Goal: Information Seeking & Learning: Understand process/instructions

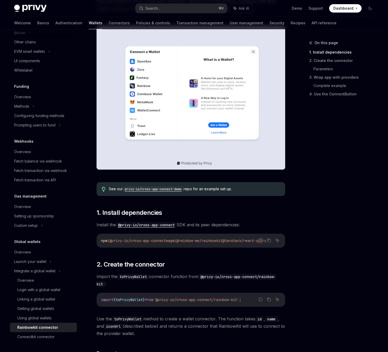
scroll to position [0, 13]
drag, startPoint x: 224, startPoint y: 241, endPoint x: 238, endPoint y: 240, distance: 13.4
click at [241, 240] on span "@tanstack/react-query" at bounding box center [244, 240] width 44 height 5
click at [238, 240] on span "@tanstack/react-query" at bounding box center [244, 240] width 44 height 5
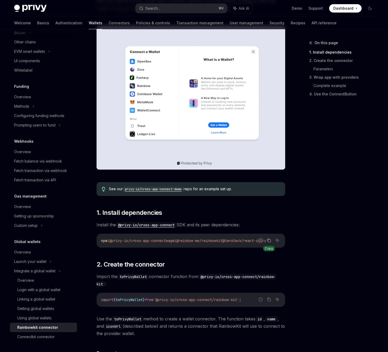
click at [269, 240] on icon "Copy the contents from the code block" at bounding box center [269, 240] width 4 height 4
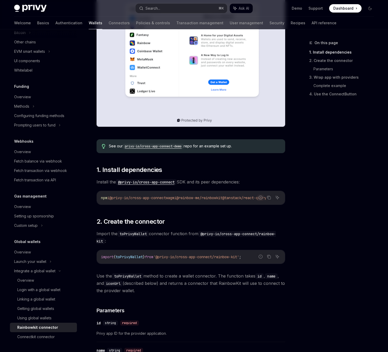
scroll to position [138, 0]
click at [209, 256] on span "'@privy-io/cross-app-connect/rainbow-kit'" at bounding box center [196, 256] width 86 height 5
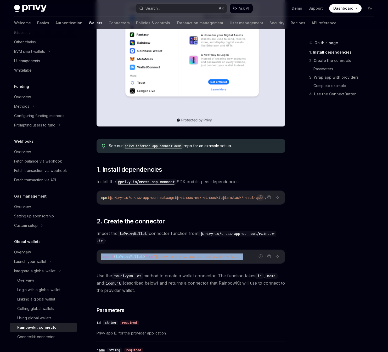
click at [209, 256] on span "'@privy-io/cross-app-connect/rainbow-kit'" at bounding box center [196, 256] width 86 height 5
click at [209, 274] on span "Use the toPrivyWallet method to create a wallet connector. The function takes i…" at bounding box center [190, 283] width 188 height 22
click at [195, 257] on span "'@privy-io/cross-app-connect/rainbow-kit'" at bounding box center [196, 256] width 86 height 5
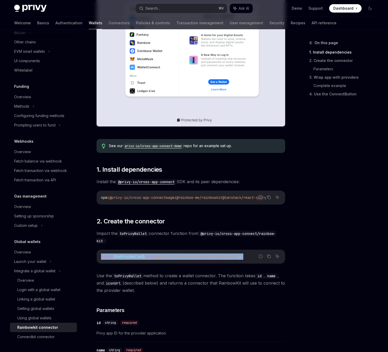
click at [201, 258] on span "'@privy-io/cross-app-connect/rainbow-kit'" at bounding box center [196, 256] width 86 height 5
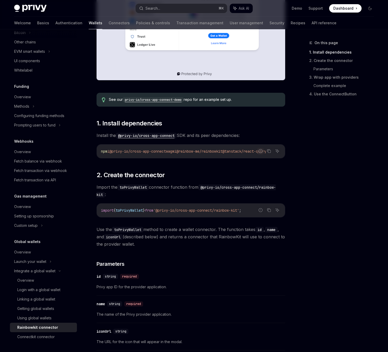
scroll to position [188, 0]
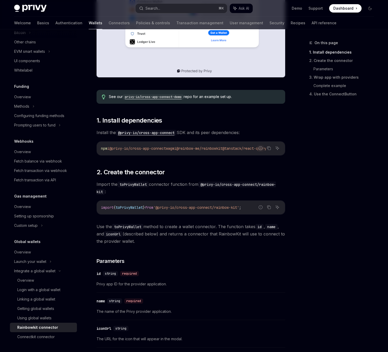
click at [153, 207] on span "from" at bounding box center [149, 207] width 8 height 5
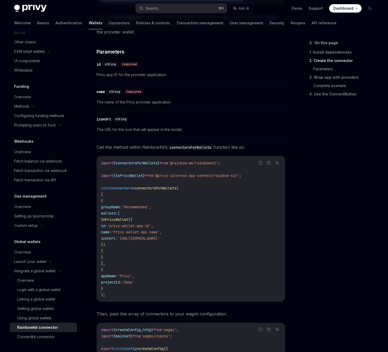
scroll to position [397, 0]
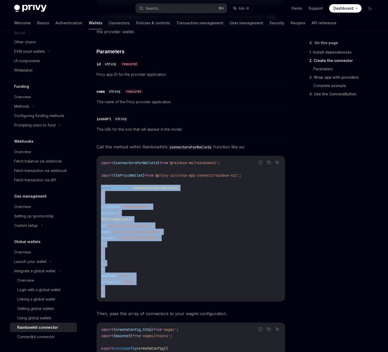
drag, startPoint x: 102, startPoint y: 194, endPoint x: 115, endPoint y: 300, distance: 106.4
click at [115, 300] on div "import { connectorsForWallets } from '@rainbow-me/rainbowkit' ; import { toPriv…" at bounding box center [191, 228] width 188 height 145
copy code "const connectors = connectorsForWallets ( [ { groupName: 'Recommended' , wallet…"
click at [209, 163] on span "'@rainbow-me/rainbowkit'" at bounding box center [193, 162] width 50 height 5
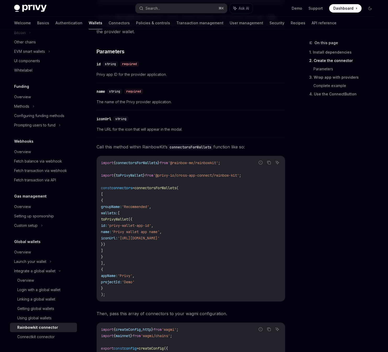
click at [209, 163] on span "'@rainbow-me/rainbowkit'" at bounding box center [193, 162] width 50 height 5
copy code "import { connectorsForWallets } from '@rainbow-me/rainbowkit' ;"
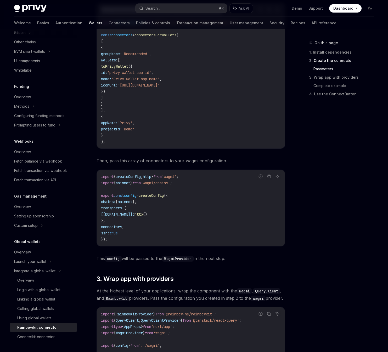
scroll to position [551, 0]
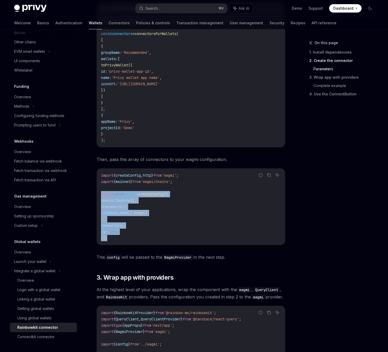
drag, startPoint x: 121, startPoint y: 237, endPoint x: 101, endPoint y: 198, distance: 44.2
click at [101, 198] on code "import { createConfig , http } from 'wagmi' ; import { mainnet } from 'wagmi/ch…" at bounding box center [191, 206] width 180 height 69
copy code "export const config = createConfig ({ chains: [ mainnet ], transports: { [[DOMA…"
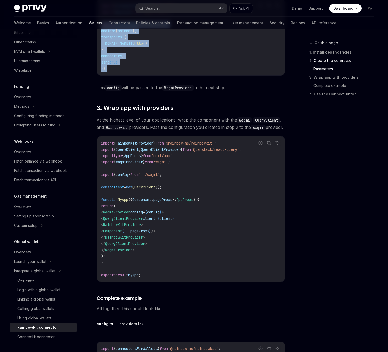
scroll to position [723, 0]
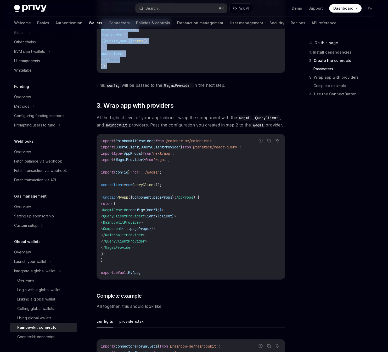
click at [141, 225] on span "RainbowKitProvider" at bounding box center [122, 222] width 38 height 5
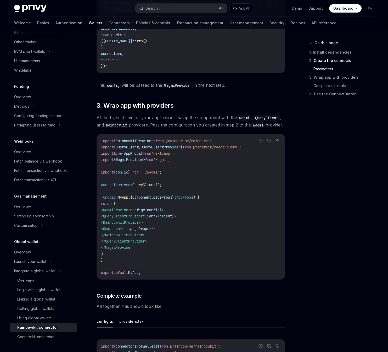
click at [141, 225] on span "RainbowKitProvider" at bounding box center [122, 222] width 38 height 5
click at [145, 244] on span "QueryClientProvider" at bounding box center [125, 241] width 40 height 5
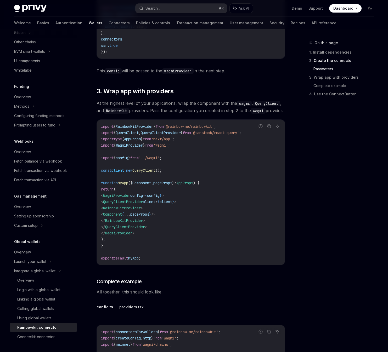
scroll to position [723, 0]
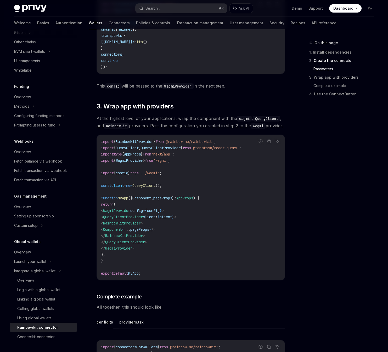
click at [125, 328] on button "providers.tsx" at bounding box center [131, 322] width 24 height 12
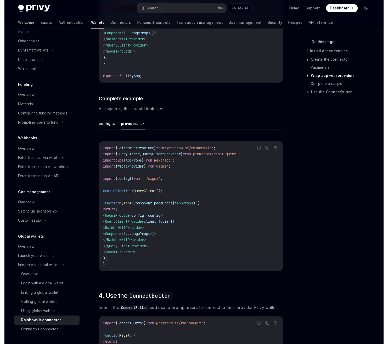
scroll to position [920, 0]
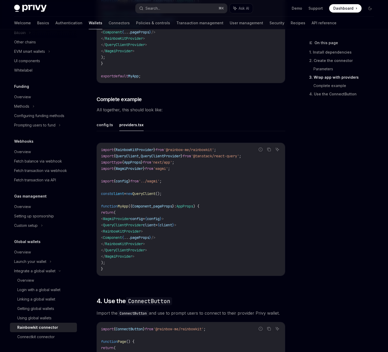
click at [134, 234] on span "RainbowKitProvider" at bounding box center [122, 231] width 38 height 5
click at [134, 252] on span "QueryClientProvider" at bounding box center [125, 250] width 40 height 5
click at [141, 234] on span "RainbowKitProvider" at bounding box center [122, 231] width 38 height 5
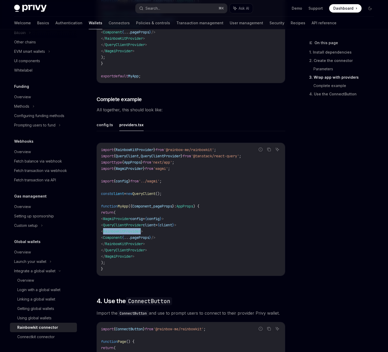
copy span "RainbowKitProvider"
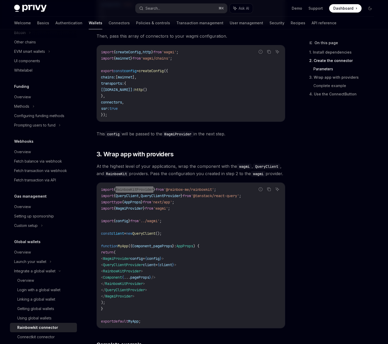
scroll to position [675, 0]
click at [142, 248] on span "Component" at bounding box center [141, 246] width 19 height 5
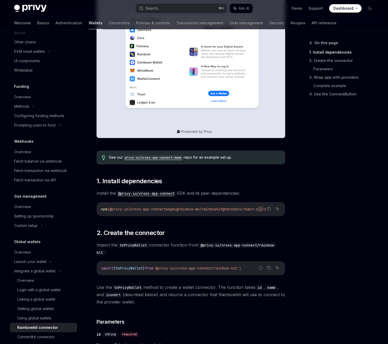
scroll to position [127, 0]
click at [172, 158] on code "privy-io/cross-app-connect-demo" at bounding box center [153, 157] width 61 height 5
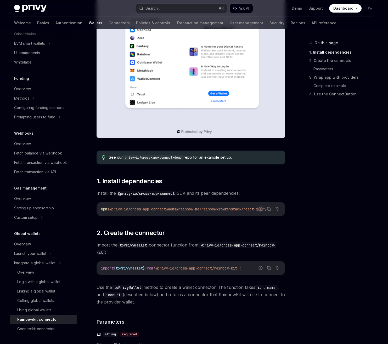
scroll to position [171, 0]
click at [50, 326] on div "Connectkit connector" at bounding box center [35, 329] width 37 height 6
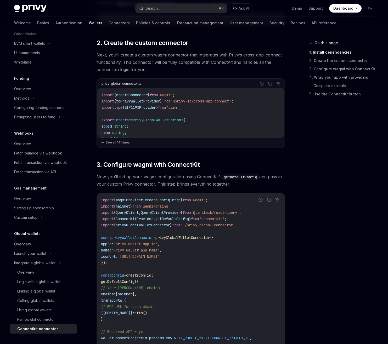
scroll to position [153, 0]
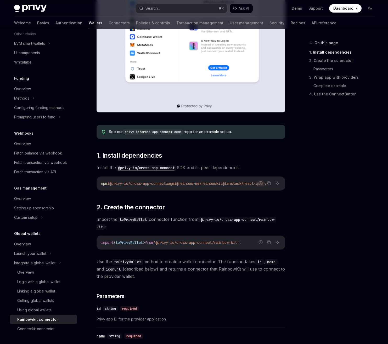
scroll to position [1011, 0]
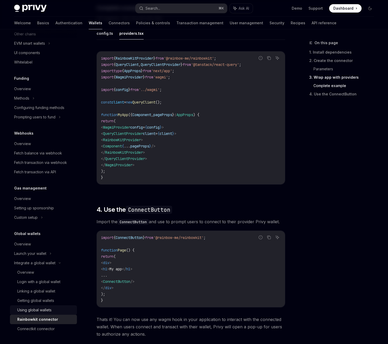
click at [69, 308] on div "Using global wallets" at bounding box center [45, 310] width 56 height 6
type textarea "*"
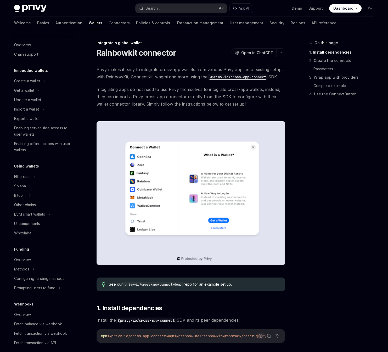
scroll to position [163, 0]
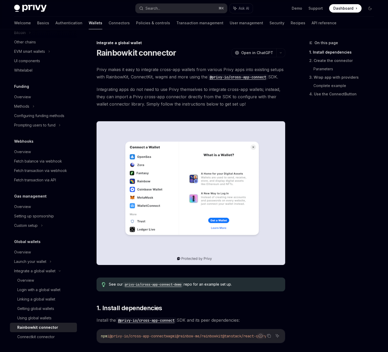
click at [153, 119] on div at bounding box center [190, 193] width 188 height 160
click at [160, 102] on span "Integrating apps do not need to use Privy themselves to integrate cross-app wal…" at bounding box center [190, 97] width 188 height 22
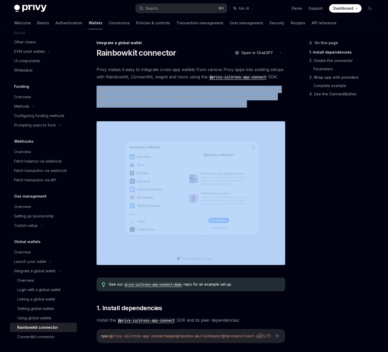
click at [154, 89] on span "Integrating apps do not need to use Privy themselves to integrate cross-app wal…" at bounding box center [190, 97] width 188 height 22
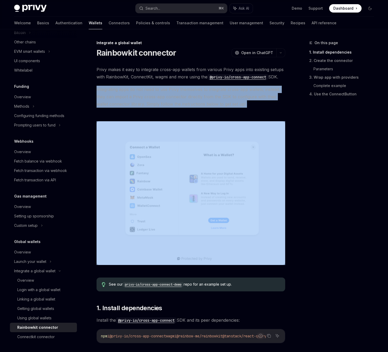
click at [168, 95] on span "Integrating apps do not need to use Privy themselves to integrate cross-app wal…" at bounding box center [190, 97] width 188 height 22
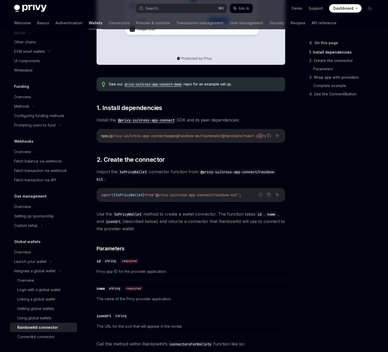
scroll to position [200, 0]
click at [39, 325] on div "Rainbowkit connector" at bounding box center [37, 327] width 41 height 6
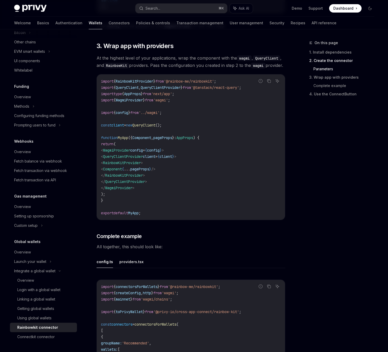
scroll to position [783, 0]
drag, startPoint x: 182, startPoint y: 159, endPoint x: 181, endPoint y: 154, distance: 5.1
click at [181, 154] on code "import { RainbowKitProvider } from '@rainbow-me/rainbowkit' ; import { QueryCli…" at bounding box center [191, 147] width 180 height 138
copy code "< WagmiProvider config = { config } >"
click at [217, 141] on code "import { RainbowKitProvider } from '@rainbow-me/rainbowkit' ; import { QueryCli…" at bounding box center [191, 147] width 180 height 138
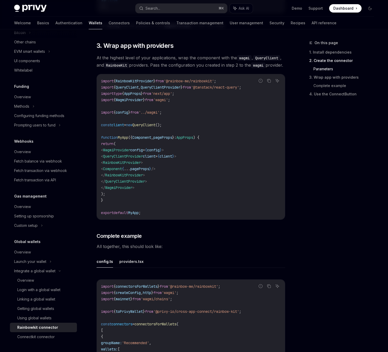
click at [174, 117] on code "import { RainbowKitProvider } from '@rainbow-me/rainbowkit' ; import { QueryCli…" at bounding box center [191, 147] width 180 height 138
drag, startPoint x: 178, startPoint y: 119, endPoint x: 176, endPoint y: 117, distance: 3.1
click at [176, 117] on code "import { RainbowKitProvider } from '@rainbow-me/rainbowkit' ; import { QueryCli…" at bounding box center [191, 147] width 180 height 138
click at [177, 133] on code "import { RainbowKitProvider } from '@rainbow-me/rainbowkit' ; import { QueryCli…" at bounding box center [191, 147] width 180 height 138
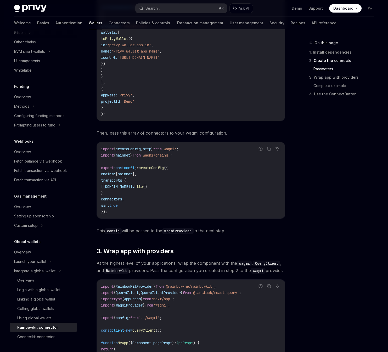
scroll to position [578, 0]
click at [198, 155] on code "import { createConfig , http } from 'wagmi' ; import { mainnet } from 'wagmi/ch…" at bounding box center [191, 180] width 180 height 69
copy code "import { mainnet } from 'wagmi/chains' ;"
click at [245, 218] on div "import { createConfig , http } from 'wagmi' ; import { mainnet } from 'wagmi/ch…" at bounding box center [191, 180] width 188 height 76
drag, startPoint x: 136, startPoint y: 208, endPoint x: 191, endPoint y: 166, distance: 69.3
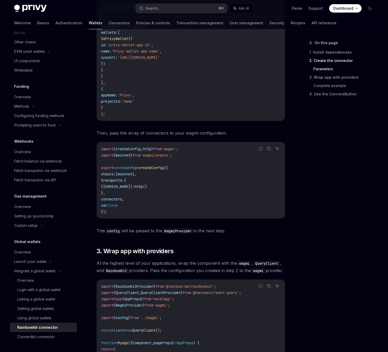
click at [191, 166] on code "import { createConfig , http } from 'wagmi' ; import { mainnet } from 'wagmi/ch…" at bounding box center [191, 180] width 180 height 69
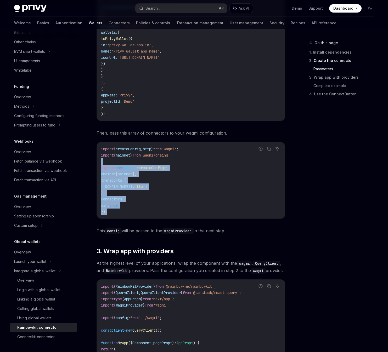
drag, startPoint x: 149, startPoint y: 214, endPoint x: 190, endPoint y: 163, distance: 66.0
click at [190, 163] on code "import { createConfig , http } from 'wagmi' ; import { mainnet } from 'wagmi/ch…" at bounding box center [191, 180] width 180 height 69
copy code "export const config = createConfig ({ chains: [ mainnet ], transports: { [[DOMA…"
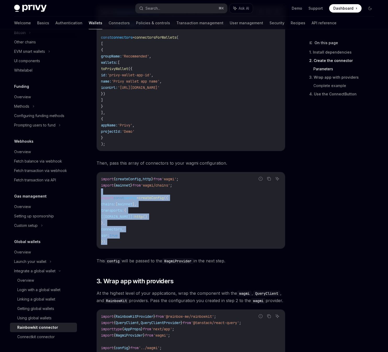
scroll to position [548, 0]
click at [155, 216] on code "import { createConfig , http } from 'wagmi' ; import { mainnet } from 'wagmi/ch…" at bounding box center [191, 210] width 180 height 69
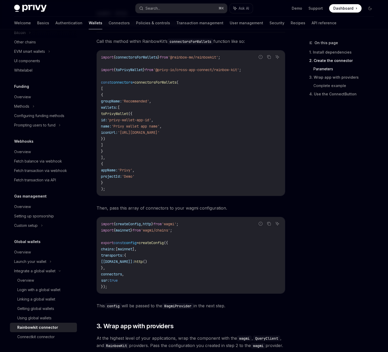
scroll to position [499, 0]
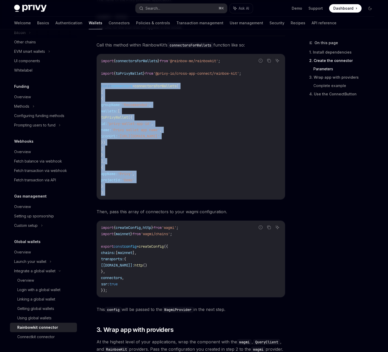
drag, startPoint x: 117, startPoint y: 193, endPoint x: 94, endPoint y: 86, distance: 109.7
click at [94, 86] on div "Integrate a global wallet Rainbowkit connector OpenAI Open in ChatGPT OpenAI Op…" at bounding box center [141, 275] width 288 height 1468
copy code "const connectors = connectorsForWallets ( [ { groupName: 'Recommended' , wallet…"
click at [174, 148] on code "import { connectorsForWallets } from '@rainbow-me/rainbowkit' ; import { toPriv…" at bounding box center [191, 127] width 180 height 138
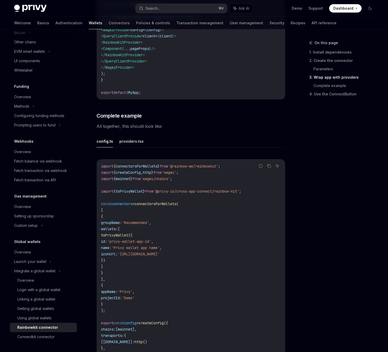
scroll to position [904, 0]
click at [212, 185] on code "import { connectorsForWallets } from '@rainbow-me/rainbowkit' ; import { create…" at bounding box center [191, 266] width 180 height 207
click at [172, 209] on code "import { connectorsForWallets } from '@rainbow-me/rainbowkit' ; import { create…" at bounding box center [191, 266] width 180 height 207
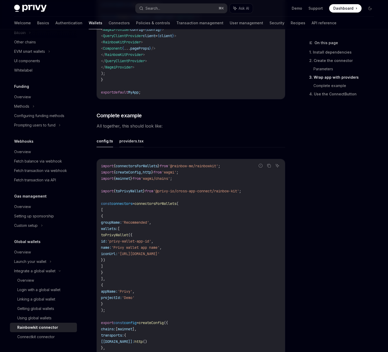
click at [131, 145] on button "providers.tsx" at bounding box center [131, 141] width 24 height 12
type textarea "*"
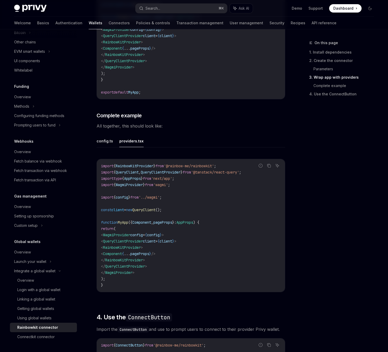
click at [178, 197] on code "import { RainbowKitProvider } from '@rainbow-me/rainbowkit' ; import { QueryCli…" at bounding box center [191, 225] width 180 height 125
click at [171, 224] on code "import { RainbowKitProvider } from '@rainbow-me/rainbowkit' ; import { QueryCli…" at bounding box center [191, 225] width 180 height 125
click at [135, 250] on span "RainbowKitProvider" at bounding box center [122, 247] width 38 height 5
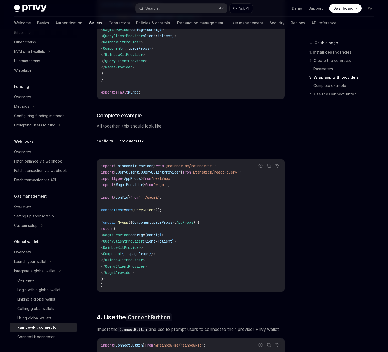
click at [135, 250] on span "RainbowKitProvider" at bounding box center [122, 247] width 38 height 5
click at [122, 256] on span "Component" at bounding box center [112, 253] width 19 height 5
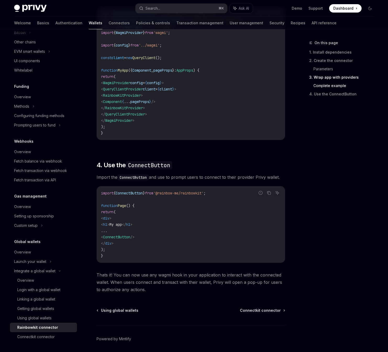
scroll to position [1058, 0]
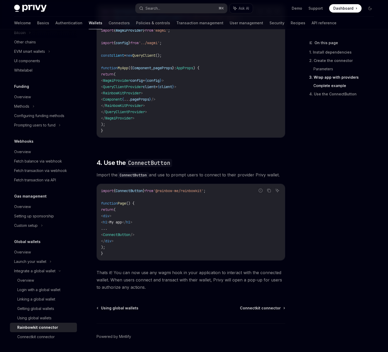
click at [157, 195] on div "import { ConnectButton } from '@rainbow-me/rainbowkit' ; function Page () { ret…" at bounding box center [191, 222] width 188 height 76
click at [154, 236] on code "import { ConnectButton } from '@rainbow-me/rainbowkit' ; function Page () { ret…" at bounding box center [191, 222] width 180 height 69
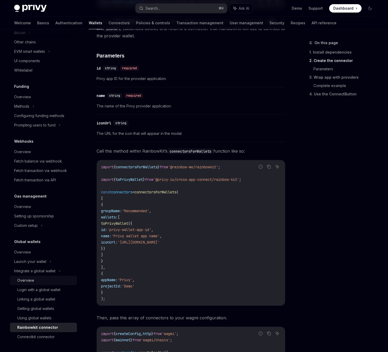
scroll to position [397, 0]
